Goal: Ask a question

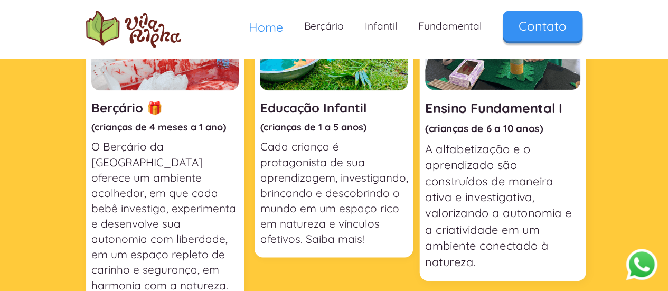
scroll to position [528, 0]
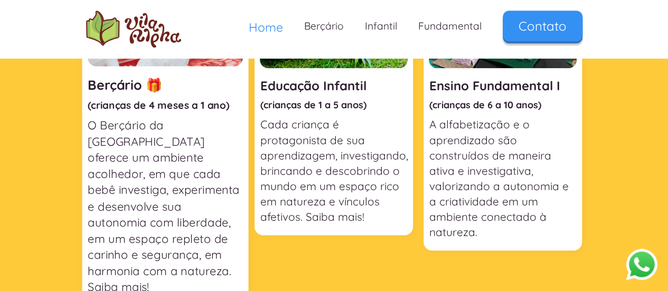
drag, startPoint x: 205, startPoint y: 113, endPoint x: 214, endPoint y: 127, distance: 16.3
click at [205, 117] on p "O Berçário da [GEOGRAPHIC_DATA] oferece um ambiente acolhedor, em que cada bebê…" at bounding box center [165, 205] width 155 height 177
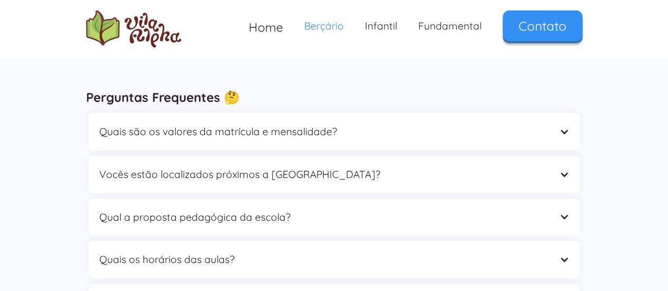
scroll to position [1742, 0]
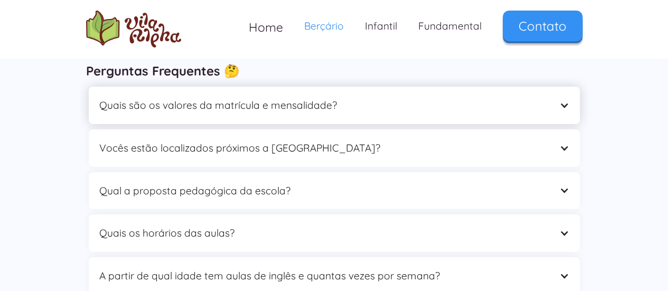
click at [412, 117] on div "Quais são os valores da matrícula e mensalidade?" at bounding box center [334, 105] width 491 height 37
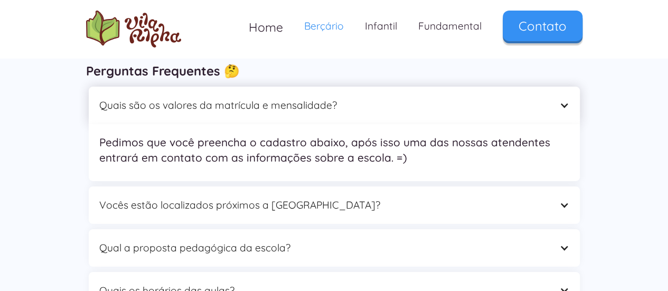
click at [425, 120] on div "Quais são os valores da matrícula e mensalidade?" at bounding box center [334, 105] width 491 height 37
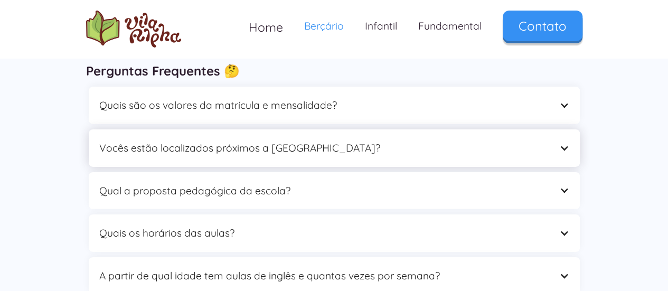
scroll to position [1794, 0]
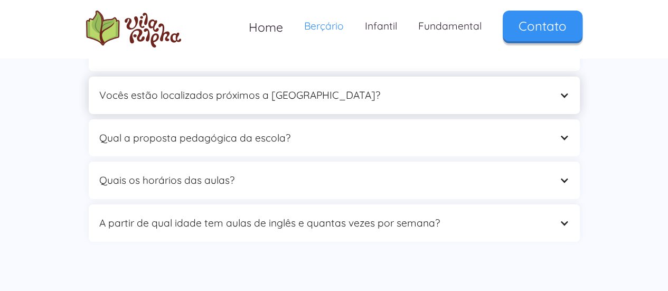
click at [335, 103] on div "Vocês estão localizados próximos a [GEOGRAPHIC_DATA]?" at bounding box center [334, 95] width 491 height 37
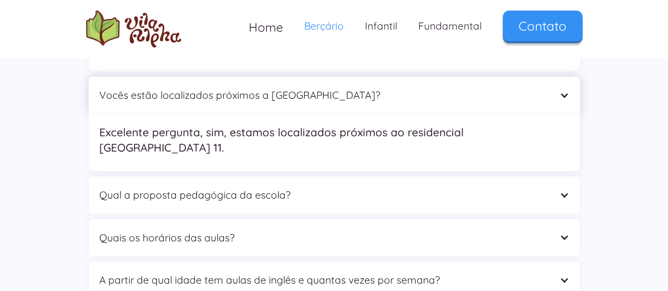
click at [319, 96] on div "Vocês estão localizados próximos a [GEOGRAPHIC_DATA]?" at bounding box center [323, 95] width 449 height 16
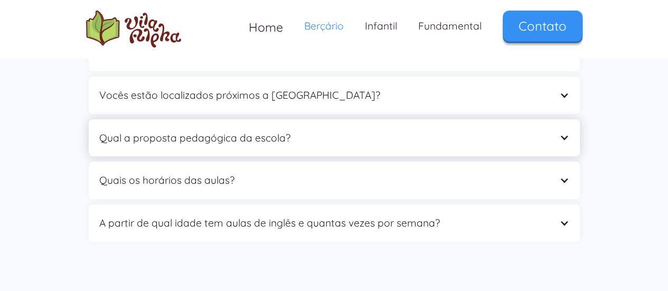
click at [311, 143] on div "Qual a proposta pedagógica da escola?" at bounding box center [323, 138] width 449 height 16
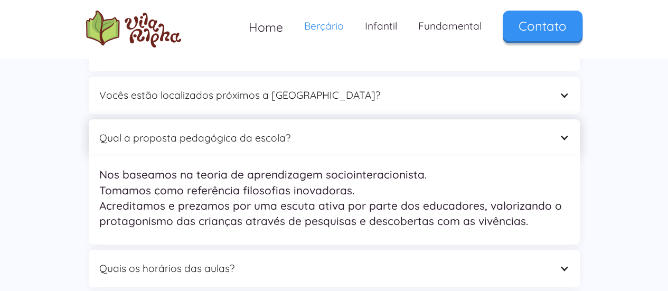
click at [311, 143] on div "Qual a proposta pedagógica da escola?" at bounding box center [323, 138] width 449 height 16
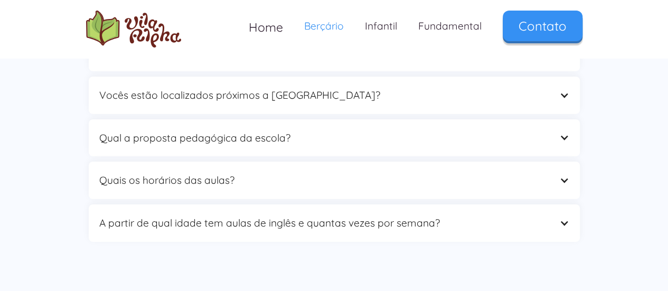
scroll to position [1847, 0]
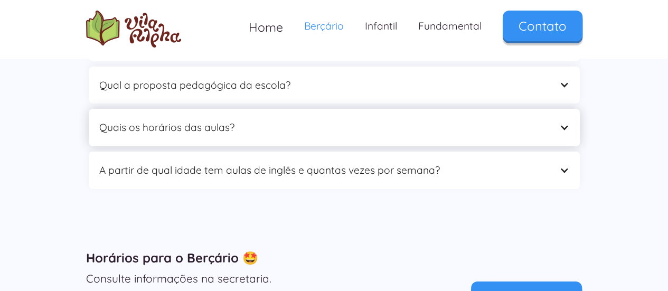
click at [257, 131] on div "Quais os horários das aulas?" at bounding box center [323, 127] width 449 height 16
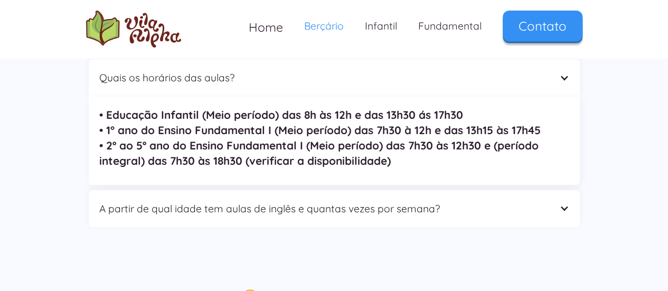
scroll to position [1953, 0]
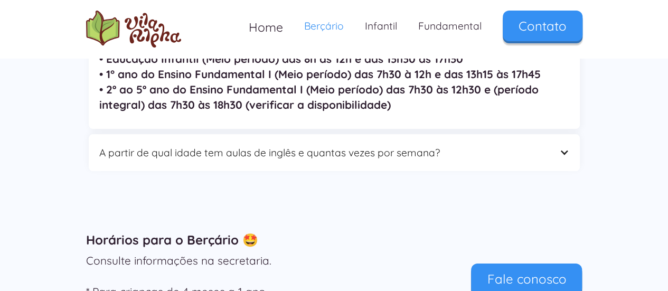
click at [352, 153] on div "A partir de qual idade tem aulas de inglês e quantas vezes por semana?" at bounding box center [323, 153] width 449 height 16
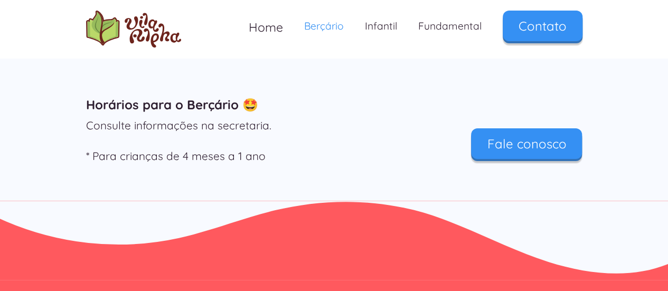
scroll to position [2058, 0]
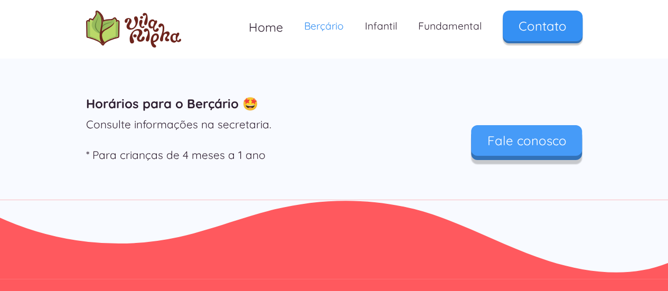
click at [511, 146] on link "Fale conosco" at bounding box center [526, 140] width 111 height 31
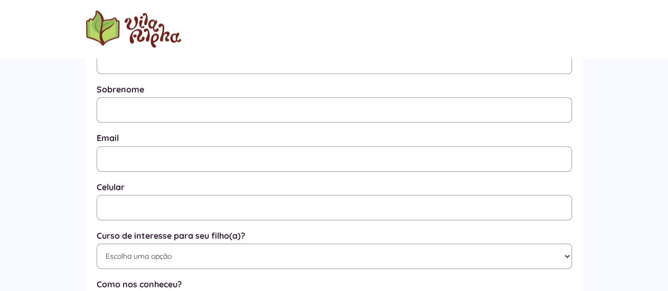
scroll to position [500, 0]
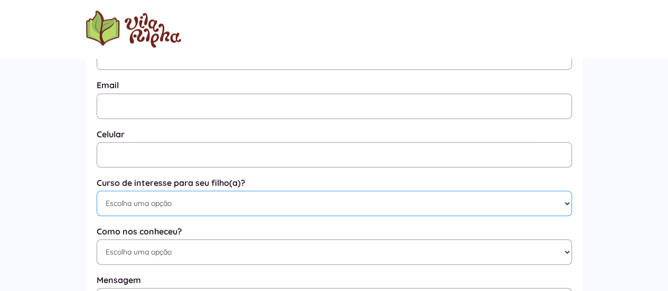
click at [258, 205] on select "Escolha uma opção Educação Infantil / Berçário Ensino Fundamental I Integral" at bounding box center [334, 203] width 475 height 25
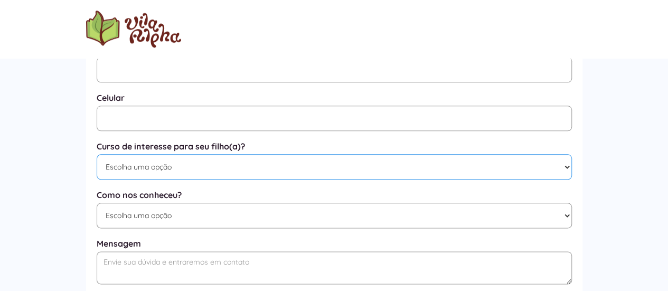
scroll to position [553, 0]
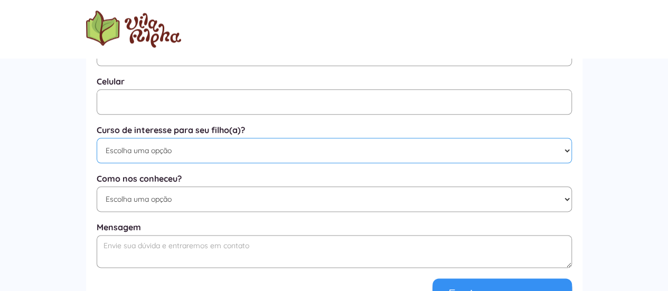
click at [193, 156] on select "Escolha uma opção Educação Infantil / Berçário Ensino Fundamental I Integral" at bounding box center [334, 150] width 475 height 25
select select "Educação Infantil / Berçário"
click at [97, 141] on select "Escolha uma opção Educação Infantil / Berçário Ensino Fundamental I Integral" at bounding box center [334, 150] width 475 height 25
click at [164, 199] on select "Escolha uma opção Google Facebook Instagram Indicação Proximidade com a Escola …" at bounding box center [334, 198] width 475 height 25
click at [74, 121] on div "Perguntas Frequentes 🤔 Quais são os valores da matrícula e mensalidade? Pedimos…" at bounding box center [334, 126] width 668 height 582
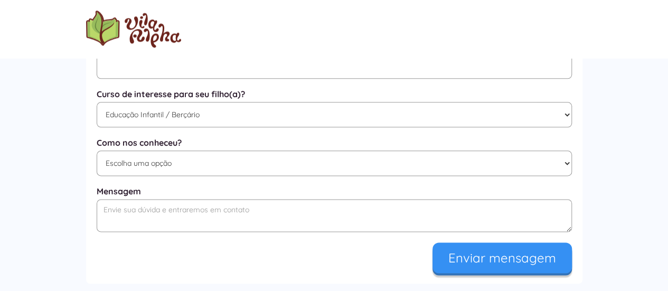
scroll to position [606, 0]
